Goal: Task Accomplishment & Management: Manage account settings

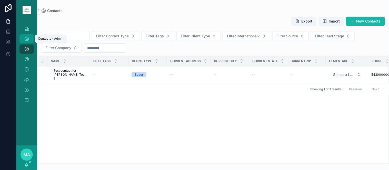
click at [20, 37] on link "Contacts - Admin" at bounding box center [26, 38] width 14 height 9
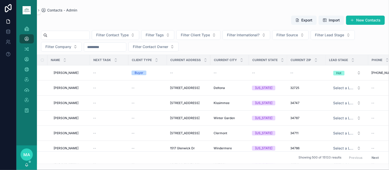
click at [66, 34] on input "scrollable content" at bounding box center [68, 35] width 42 height 7
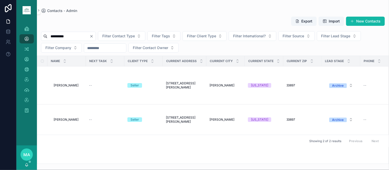
type input "**********"
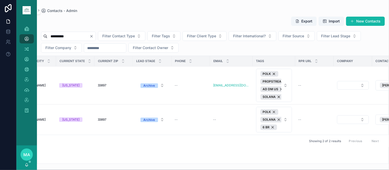
scroll to position [0, 249]
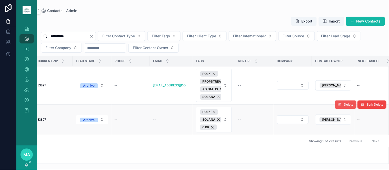
click at [347, 106] on span "Delete" at bounding box center [348, 105] width 9 height 4
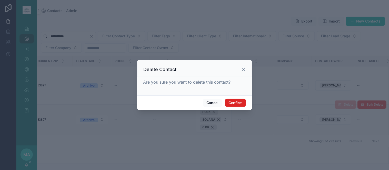
click at [241, 102] on button "Confirm" at bounding box center [235, 103] width 20 height 8
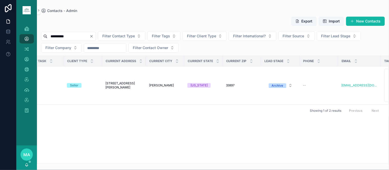
scroll to position [0, 0]
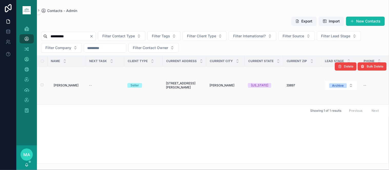
click at [65, 86] on span "[PERSON_NAME]" at bounding box center [66, 85] width 25 height 4
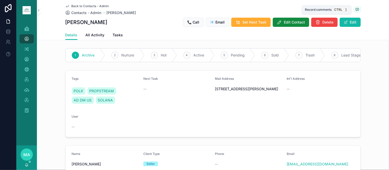
click at [355, 9] on icon "scrollable content" at bounding box center [357, 9] width 4 height 4
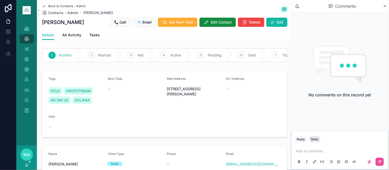
click at [317, 140] on div "Note" at bounding box center [314, 140] width 7 height 4
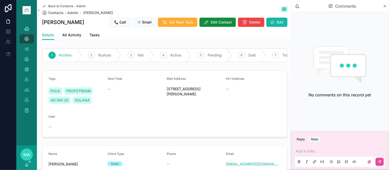
click at [315, 152] on p "scrollable content" at bounding box center [341, 151] width 90 height 5
click at [380, 163] on icon "scrollable content" at bounding box center [379, 162] width 4 height 4
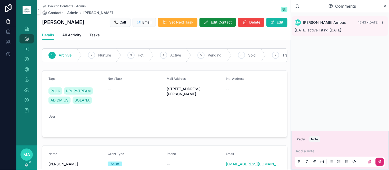
click at [65, 6] on span "Back to Contacts - Admin" at bounding box center [66, 6] width 37 height 4
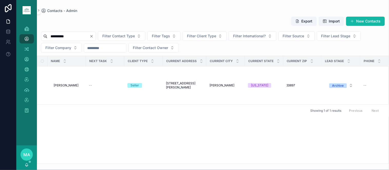
drag, startPoint x: 104, startPoint y: 36, endPoint x: 100, endPoint y: 37, distance: 4.4
click at [93, 35] on icon "Clear" at bounding box center [91, 36] width 4 height 4
click at [85, 39] on input "scrollable content" at bounding box center [68, 36] width 42 height 7
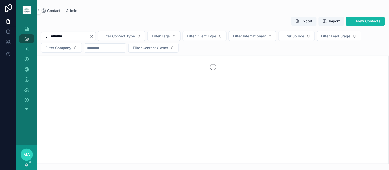
click at [54, 37] on input "*********" at bounding box center [68, 36] width 42 height 7
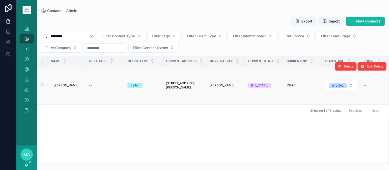
type input "*********"
click at [68, 86] on span "[PERSON_NAME]" at bounding box center [66, 85] width 25 height 4
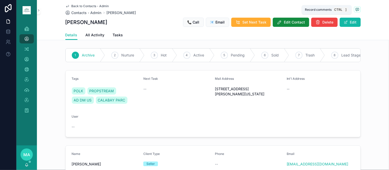
click at [355, 8] on icon "scrollable content" at bounding box center [356, 9] width 3 height 3
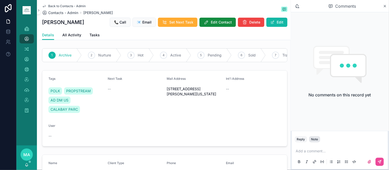
click at [312, 137] on button "Note" at bounding box center [314, 140] width 11 height 6
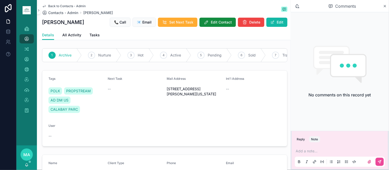
click at [302, 151] on p "scrollable content" at bounding box center [341, 151] width 90 height 5
click at [378, 161] on icon "scrollable content" at bounding box center [379, 162] width 4 height 4
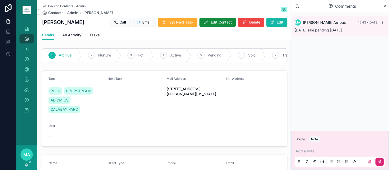
click at [62, 4] on span "Back to Contacts - Admin" at bounding box center [66, 6] width 37 height 4
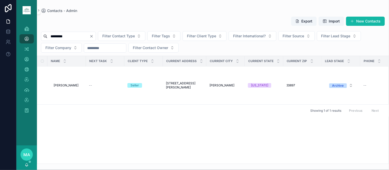
click at [96, 36] on button "Clear" at bounding box center [92, 36] width 6 height 4
click at [82, 37] on input "scrollable content" at bounding box center [68, 36] width 42 height 7
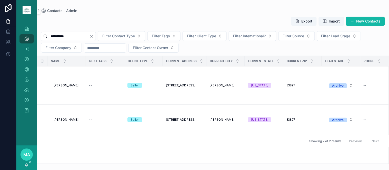
type input "**********"
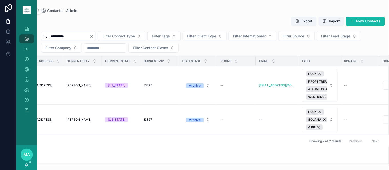
scroll to position [0, 250]
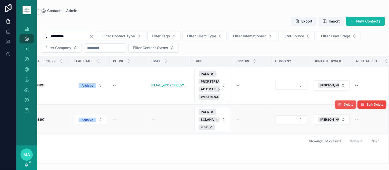
click at [349, 103] on button "Delete" at bounding box center [345, 105] width 22 height 8
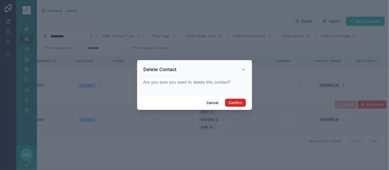
click at [236, 99] on button "Confirm" at bounding box center [235, 103] width 20 height 8
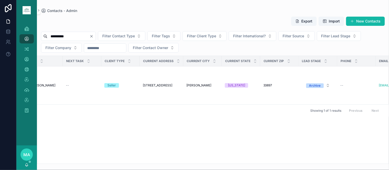
scroll to position [0, 0]
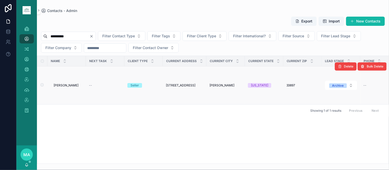
click at [70, 85] on span "[PERSON_NAME]" at bounding box center [66, 85] width 25 height 4
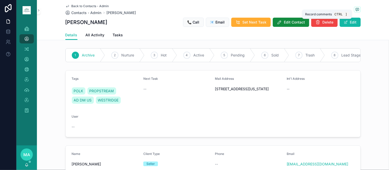
drag, startPoint x: 355, startPoint y: 9, endPoint x: 383, endPoint y: 40, distance: 41.7
click at [355, 10] on icon "scrollable content" at bounding box center [357, 9] width 4 height 4
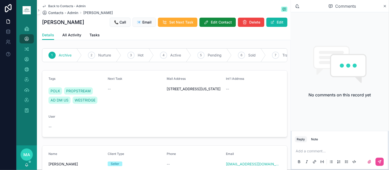
drag, startPoint x: 317, startPoint y: 139, endPoint x: 311, endPoint y: 149, distance: 10.5
click at [317, 139] on div "Note" at bounding box center [314, 140] width 7 height 4
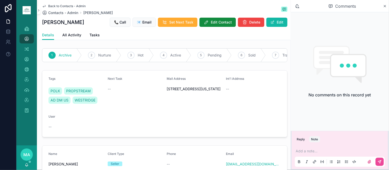
click at [308, 152] on p "scrollable content" at bounding box center [341, 151] width 90 height 5
click at [377, 162] on button "scrollable content" at bounding box center [379, 162] width 8 height 8
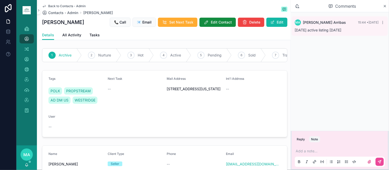
click at [58, 3] on div "Back to Contacts - Admin Contacts - Admin [PERSON_NAME] [PERSON_NAME] 📞 Call 📧 …" at bounding box center [164, 15] width 245 height 30
click at [59, 4] on span "Back to Contacts - Admin" at bounding box center [66, 6] width 37 height 4
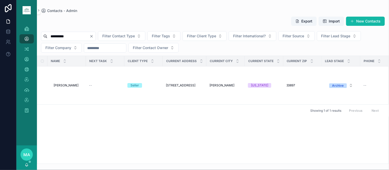
click at [93, 37] on icon "Clear" at bounding box center [91, 36] width 4 height 4
click at [89, 39] on input "scrollable content" at bounding box center [68, 36] width 42 height 7
type input "**********"
click at [68, 84] on span "[PERSON_NAME]" at bounding box center [66, 85] width 25 height 4
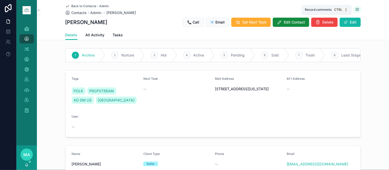
drag, startPoint x: 355, startPoint y: 8, endPoint x: 387, endPoint y: 59, distance: 59.8
click at [355, 8] on icon "scrollable content" at bounding box center [357, 9] width 4 height 4
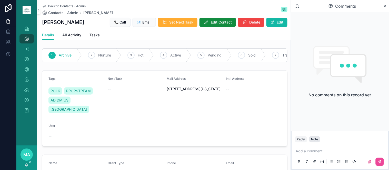
click at [315, 140] on div "Note" at bounding box center [314, 140] width 7 height 4
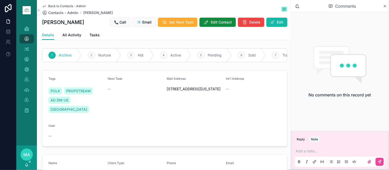
click at [306, 153] on p "scrollable content" at bounding box center [341, 151] width 90 height 5
click at [376, 161] on button "scrollable content" at bounding box center [379, 162] width 8 height 8
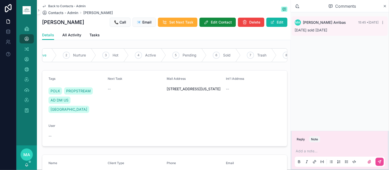
scroll to position [0, 44]
click at [247, 59] on div "7 Trash" at bounding box center [240, 55] width 36 height 13
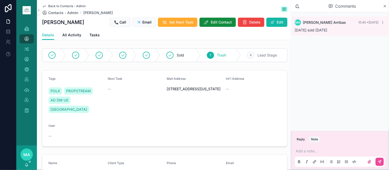
scroll to position [0, 0]
click at [52, 5] on span "Back to Contacts - Admin" at bounding box center [66, 6] width 37 height 4
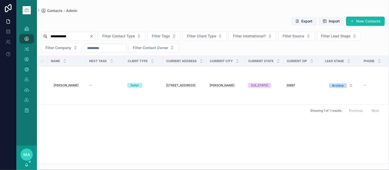
click at [96, 39] on div "**********" at bounding box center [68, 36] width 55 height 9
drag, startPoint x: 102, startPoint y: 37, endPoint x: 88, endPoint y: 37, distance: 14.1
click at [93, 37] on icon "Clear" at bounding box center [91, 36] width 4 height 4
click at [82, 37] on input "scrollable content" at bounding box center [68, 36] width 42 height 7
type input "**********"
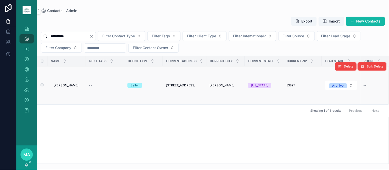
click at [63, 86] on span "[PERSON_NAME]" at bounding box center [66, 85] width 25 height 4
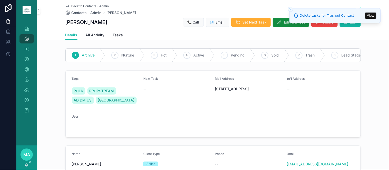
click at [367, 48] on div "1 Archive 2 Nurture 3 Hot 4 Active 5 Pending 6 Sold 7 Trash 8 Lead Stage" at bounding box center [213, 55] width 352 height 18
click at [290, 7] on button "Close toast" at bounding box center [290, 9] width 5 height 5
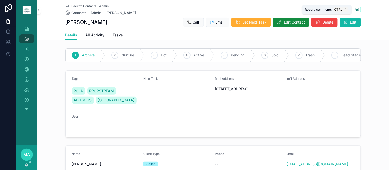
drag, startPoint x: 356, startPoint y: 9, endPoint x: 366, endPoint y: 49, distance: 40.6
click at [356, 9] on icon "scrollable content" at bounding box center [356, 9] width 3 height 3
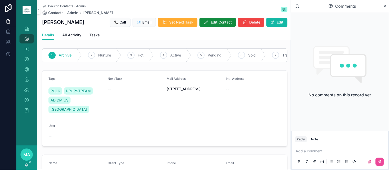
drag, startPoint x: 316, startPoint y: 137, endPoint x: 320, endPoint y: 140, distance: 5.5
click at [316, 137] on button "Note" at bounding box center [314, 140] width 11 height 6
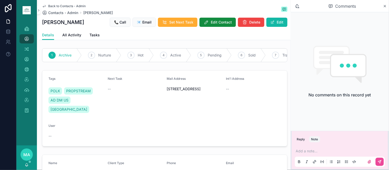
drag, startPoint x: 310, startPoint y: 149, endPoint x: 308, endPoint y: 152, distance: 4.0
click at [308, 151] on div "Add a note..." at bounding box center [340, 157] width 90 height 22
click at [306, 154] on p "scrollable content" at bounding box center [341, 151] width 90 height 5
click at [382, 163] on button "scrollable content" at bounding box center [379, 162] width 8 height 8
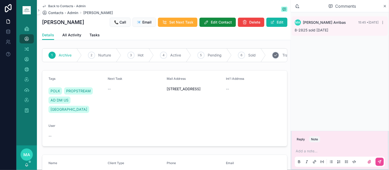
click at [274, 59] on div "7 Trash" at bounding box center [284, 55] width 36 height 13
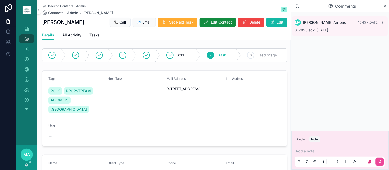
click at [67, 4] on span "Back to Contacts - Admin" at bounding box center [66, 6] width 37 height 4
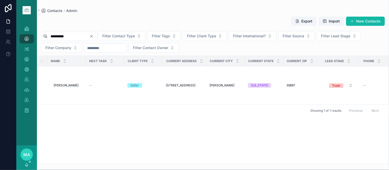
click at [92, 37] on icon "Clear" at bounding box center [91, 36] width 2 height 2
click at [89, 37] on input "scrollable content" at bounding box center [68, 36] width 42 height 7
